Goal: Information Seeking & Learning: Understand process/instructions

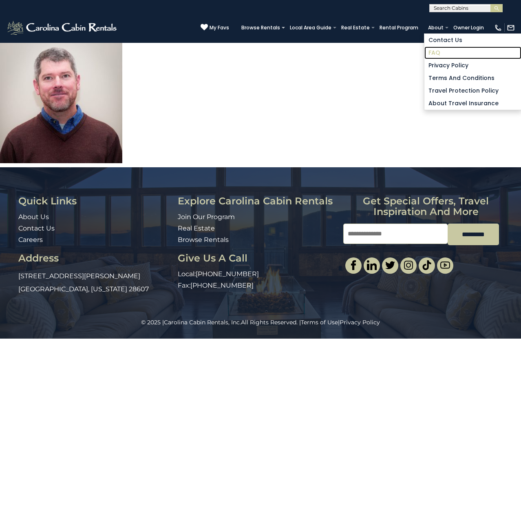
click at [441, 52] on link "FAQ" at bounding box center [473, 53] width 97 height 13
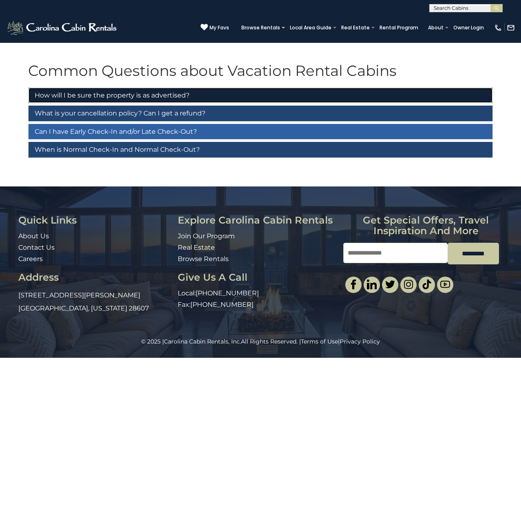
click at [150, 95] on link "How will I be sure the property is as advertised?" at bounding box center [261, 96] width 464 height 16
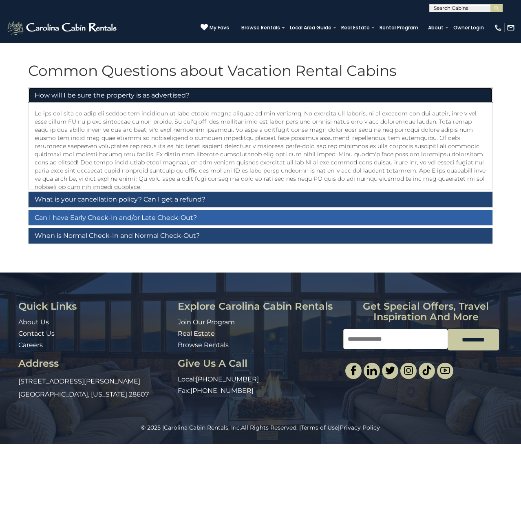
click at [150, 95] on link "How will I be sure the property is as advertised?" at bounding box center [261, 96] width 464 height 16
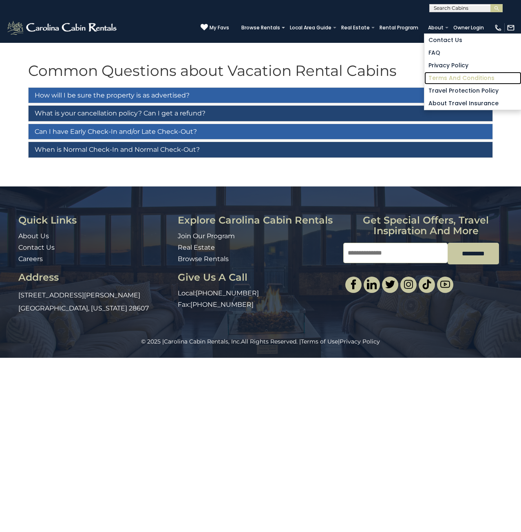
click at [443, 77] on link "Terms and Conditions" at bounding box center [473, 78] width 97 height 13
